Goal: Task Accomplishment & Management: Use online tool/utility

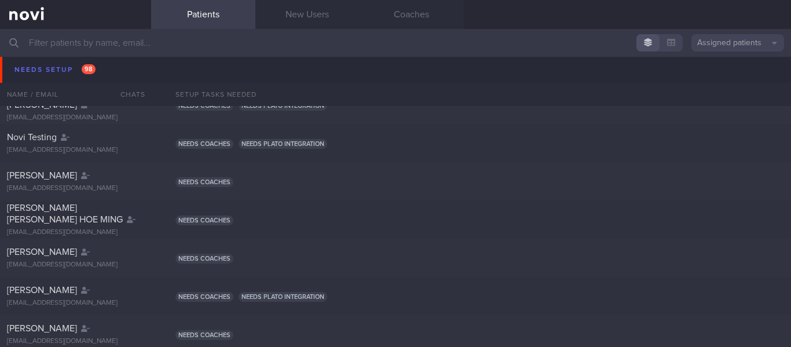
scroll to position [448, 0]
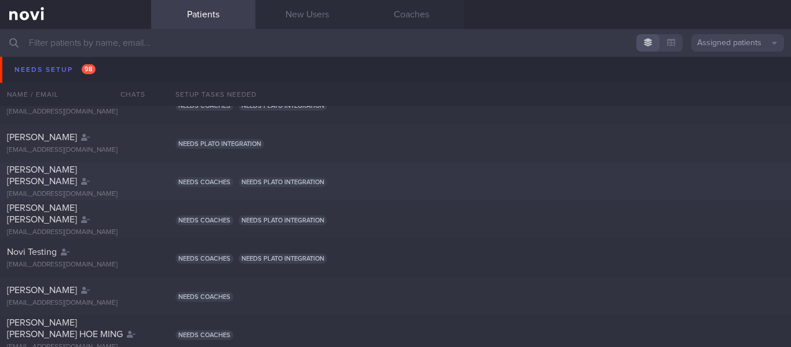
click at [399, 165] on div "[PERSON_NAME] [PERSON_NAME] [EMAIL_ADDRESS][DOMAIN_NAME] Needs coaches Needs pl…" at bounding box center [395, 181] width 791 height 38
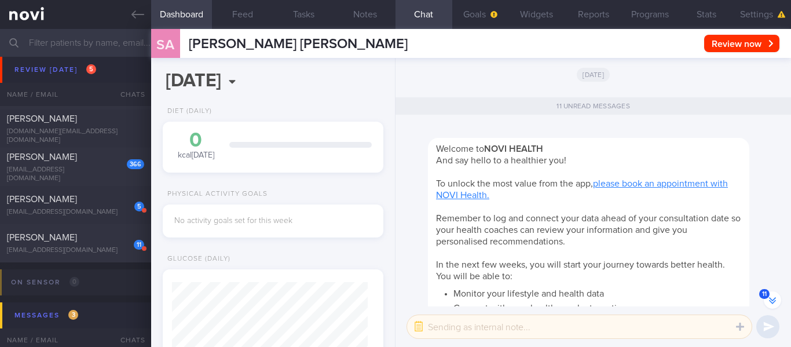
scroll to position [3843, 0]
click at [125, 208] on div "5" at bounding box center [131, 202] width 25 height 18
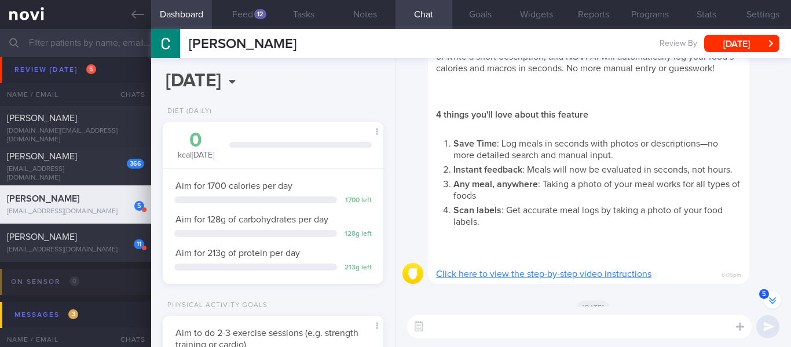
scroll to position [-3911, 0]
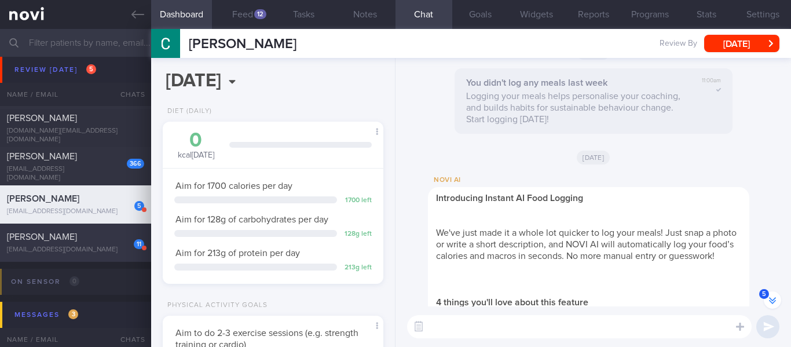
click at [91, 239] on div "[PERSON_NAME]" at bounding box center [74, 237] width 134 height 12
select select "8"
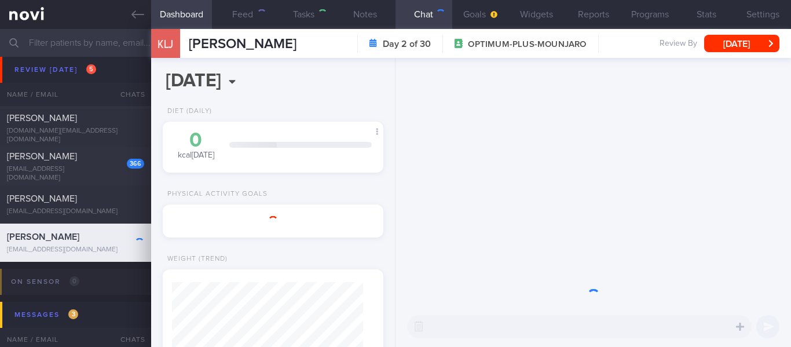
click at [123, 245] on div at bounding box center [131, 240] width 25 height 19
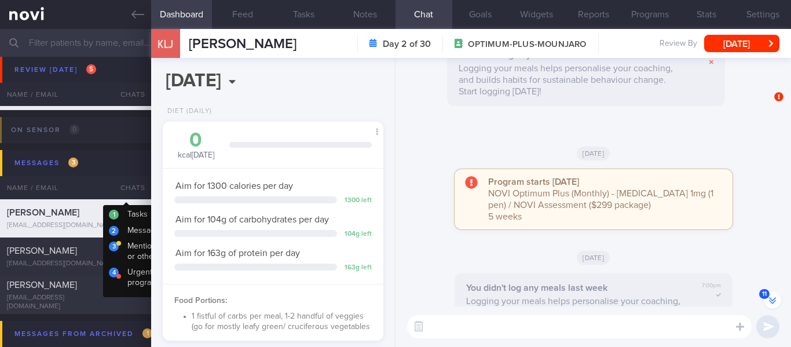
scroll to position [4055, 0]
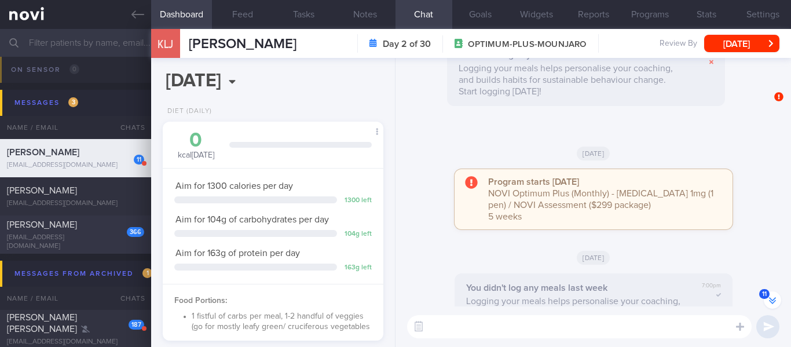
click at [60, 225] on div "[PERSON_NAME]" at bounding box center [74, 225] width 134 height 12
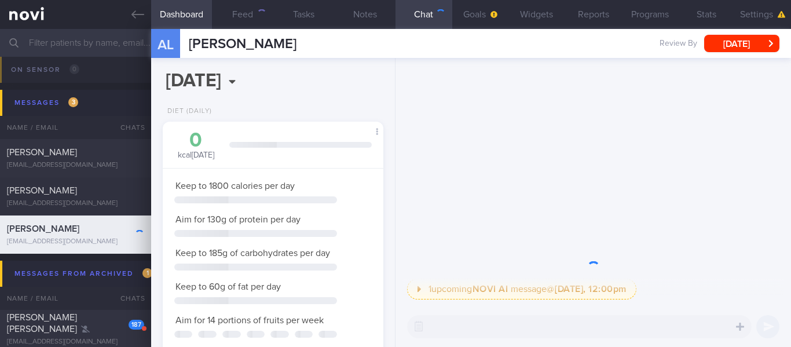
scroll to position [96, 191]
click at [126, 311] on div "187" at bounding box center [128, 320] width 31 height 18
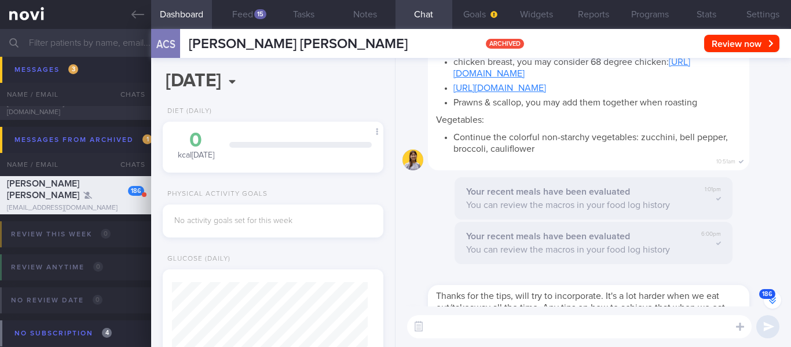
scroll to position [-1717, 0]
